Goal: Go to known website: Access a specific website the user already knows

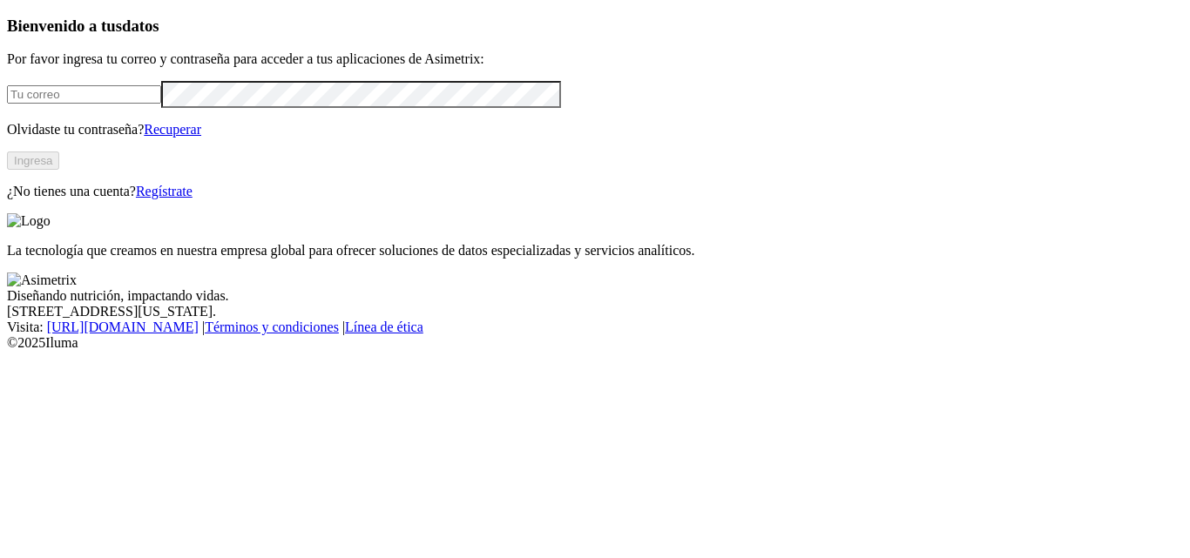
click at [161, 104] on input "email" at bounding box center [84, 94] width 154 height 18
type input "[PERSON_NAME][EMAIL_ADDRESS][PERSON_NAME][DOMAIN_NAME]"
click at [59, 170] on button "Ingresa" at bounding box center [33, 161] width 52 height 18
